Goal: Find specific page/section: Find specific page/section

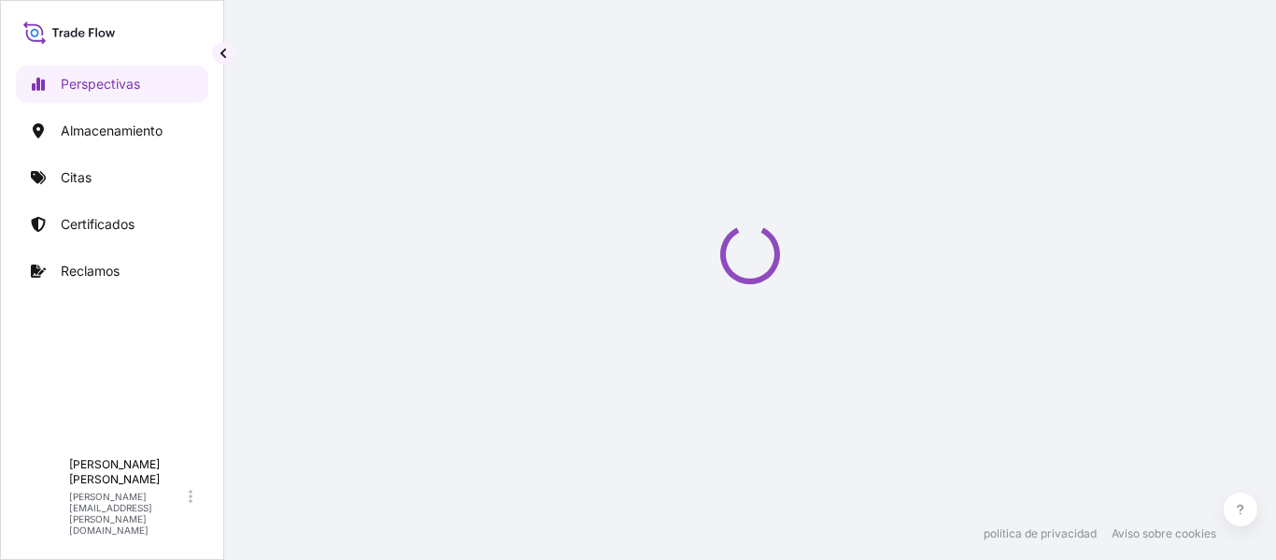
select select "2025"
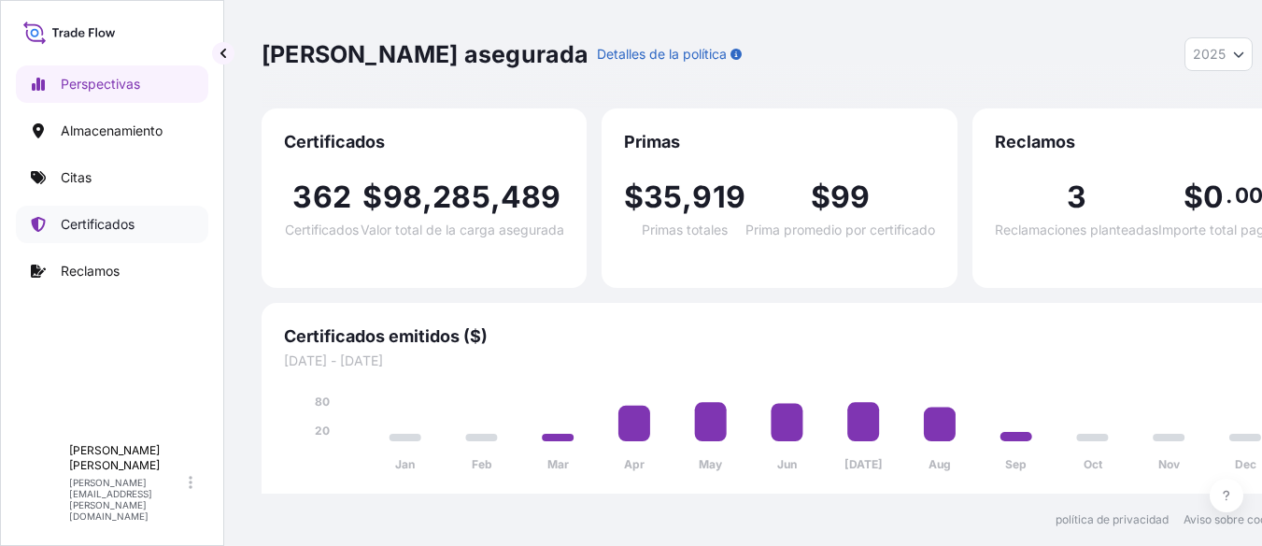
click at [85, 231] on font "Certificados" at bounding box center [98, 224] width 74 height 16
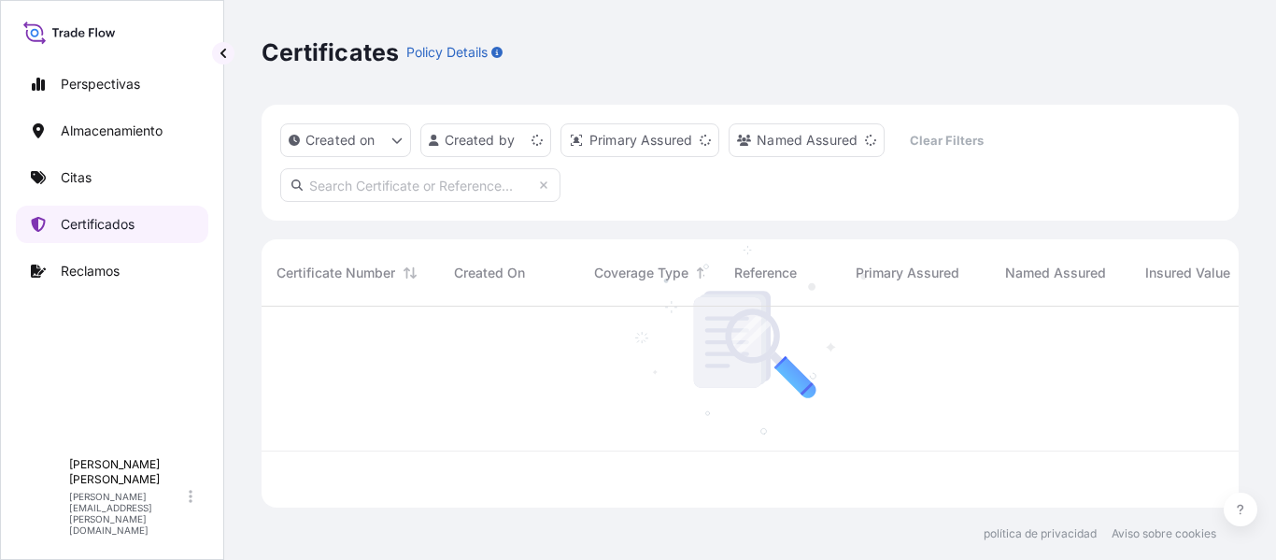
scroll to position [197, 963]
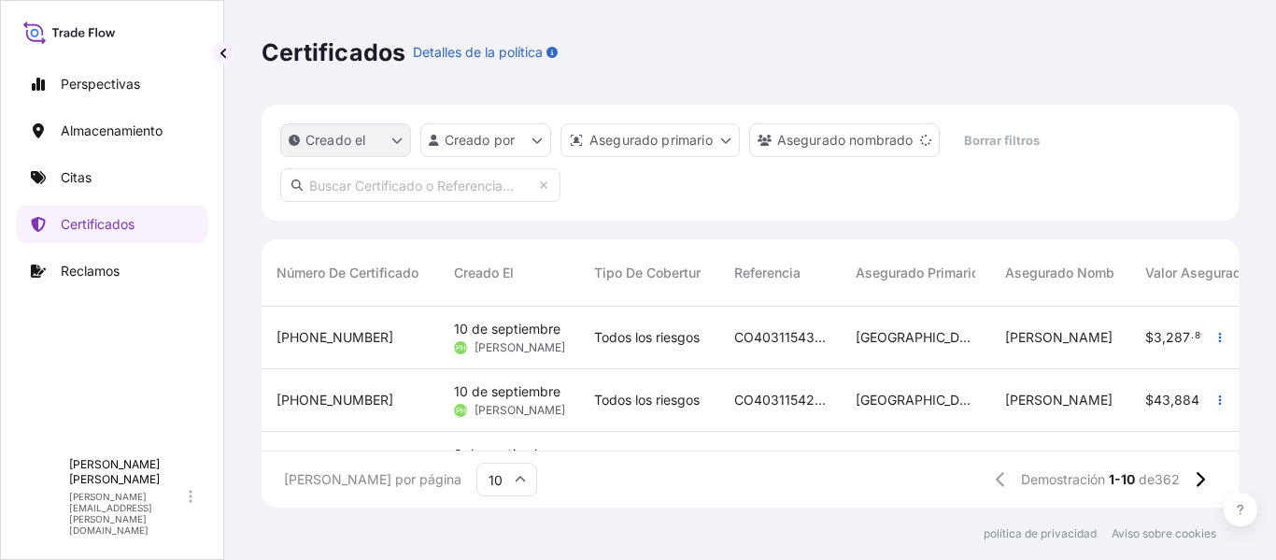
click at [386, 137] on button "Creado el" at bounding box center [345, 140] width 131 height 34
drag, startPoint x: 388, startPoint y: 134, endPoint x: 542, endPoint y: 131, distance: 154.2
click at [542, 131] on div "Creado el Creado por Asegurado primario [PERSON_NAME] nombrado Borrar filtros" at bounding box center [667, 140] width 774 height 34
click at [537, 140] on html "Perspectivas Almacenamiento Citas Certificados Reclamos A [PERSON_NAME] [PERSON…" at bounding box center [638, 280] width 1276 height 560
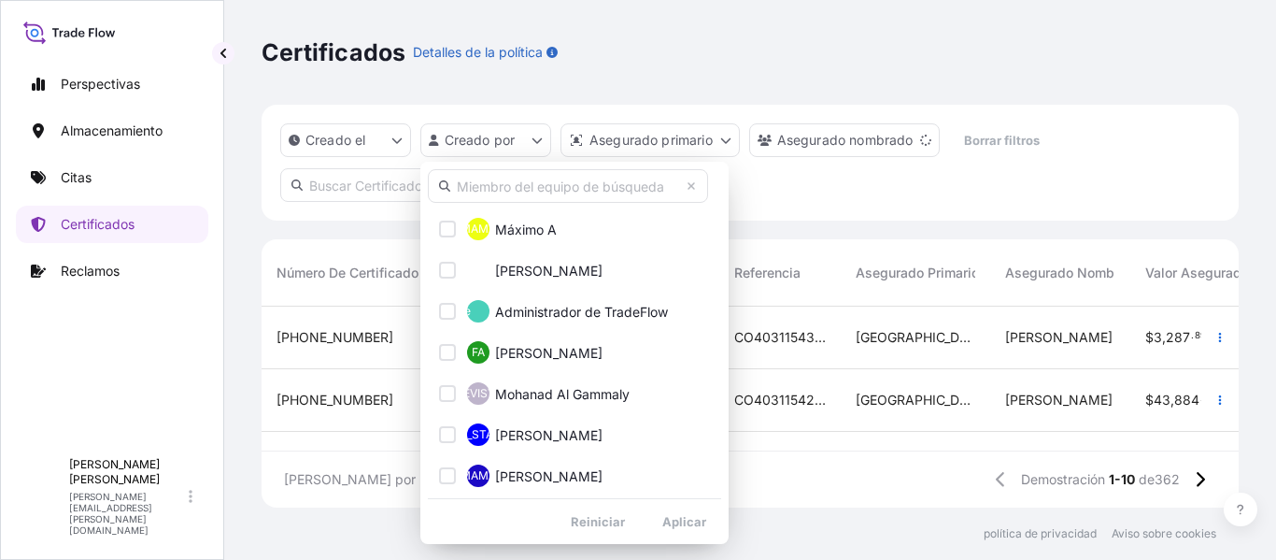
click at [532, 197] on input "text" at bounding box center [568, 186] width 280 height 34
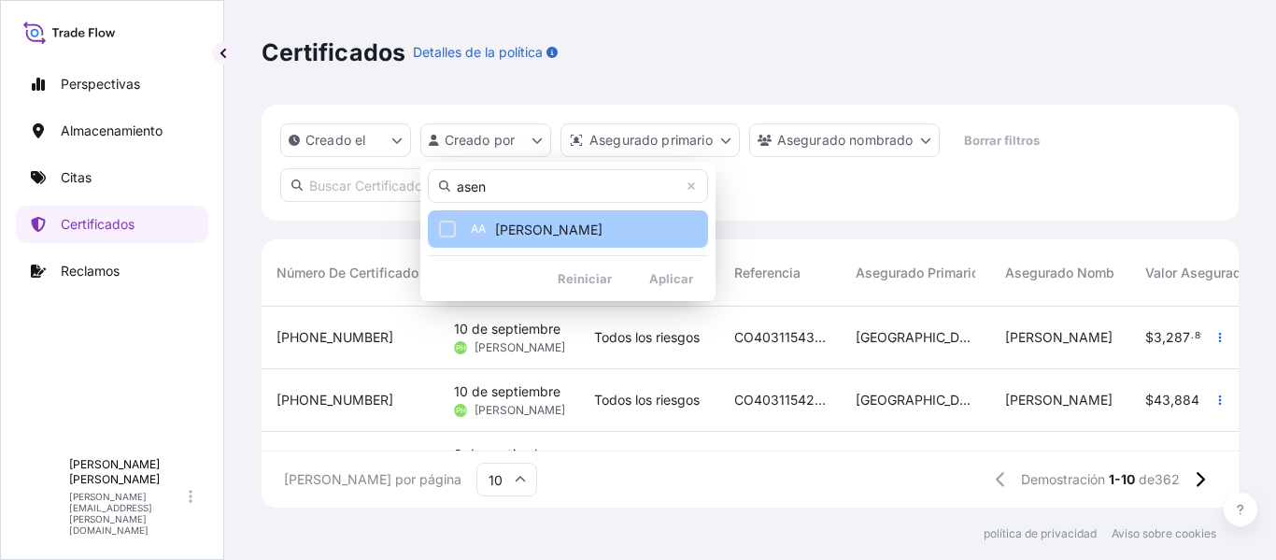
type input "asen"
click at [565, 223] on span "[PERSON_NAME]" at bounding box center [548, 229] width 107 height 19
